Goal: Task Accomplishment & Management: Manage account settings

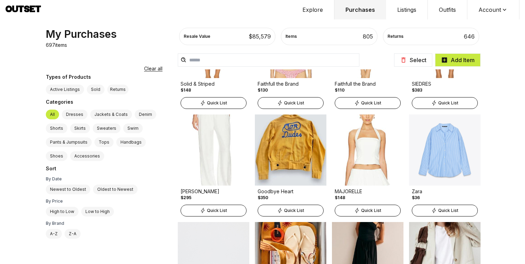
scroll to position [1154, 0]
click at [477, 6] on button "Account" at bounding box center [493, 9] width 52 height 19
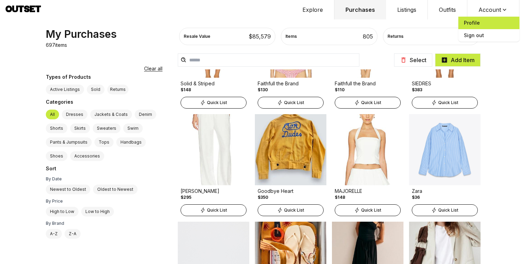
click at [476, 22] on span "Profile" at bounding box center [488, 23] width 61 height 12
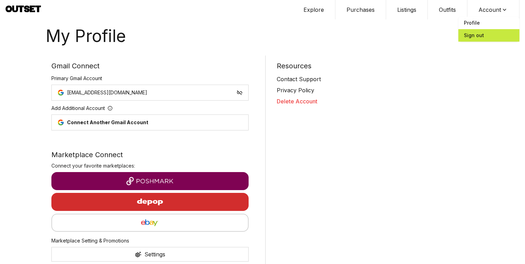
click at [489, 35] on span "Sign out" at bounding box center [488, 35] width 61 height 12
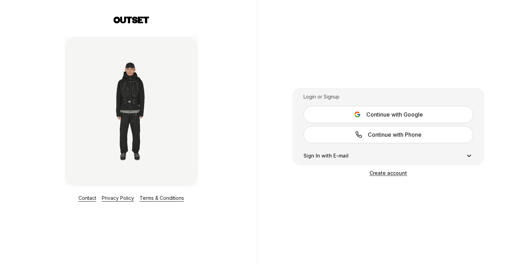
click at [367, 111] on span "Continue with Google" at bounding box center [394, 114] width 57 height 8
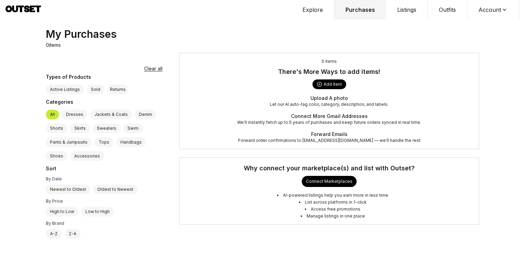
click at [486, 7] on button "Account" at bounding box center [493, 9] width 52 height 19
click at [479, 20] on span "Profile" at bounding box center [488, 23] width 61 height 12
